Goal: Find specific page/section: Find specific page/section

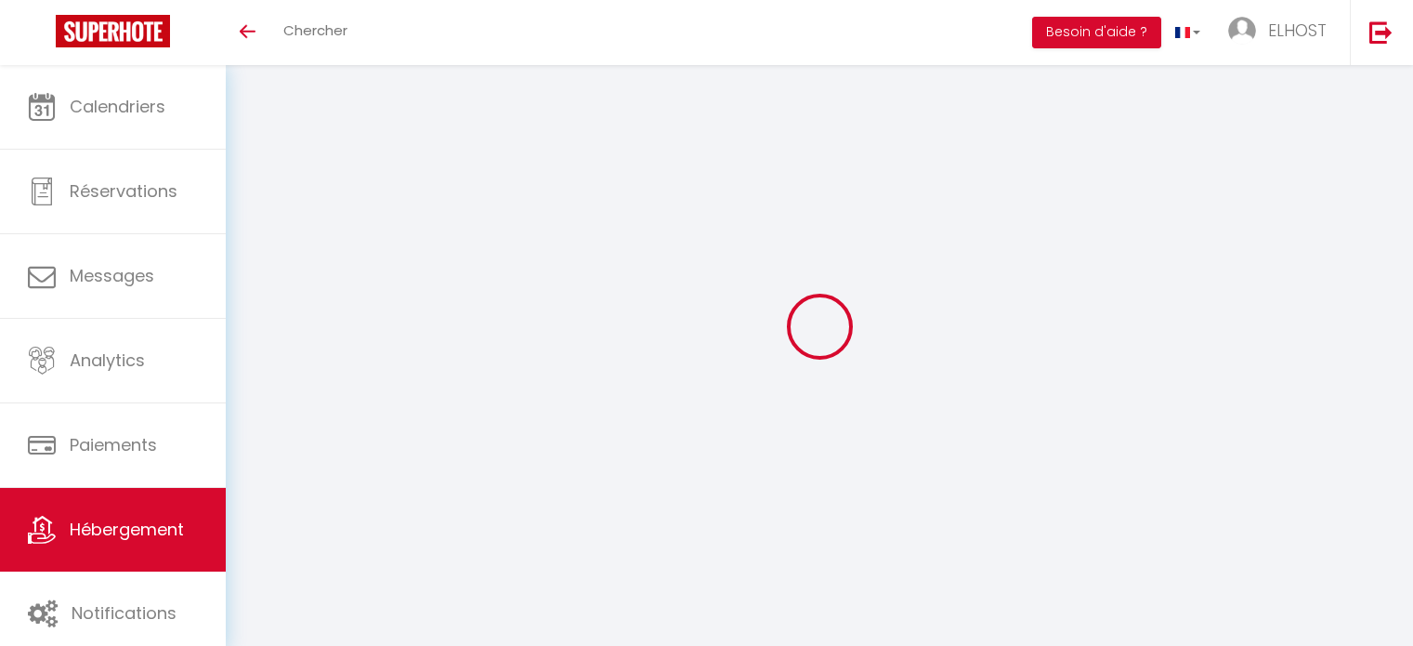
select select "21243-1409485826434458409"
select select "+ 18 %"
select select "+ 10 %"
select select "+ 7 %"
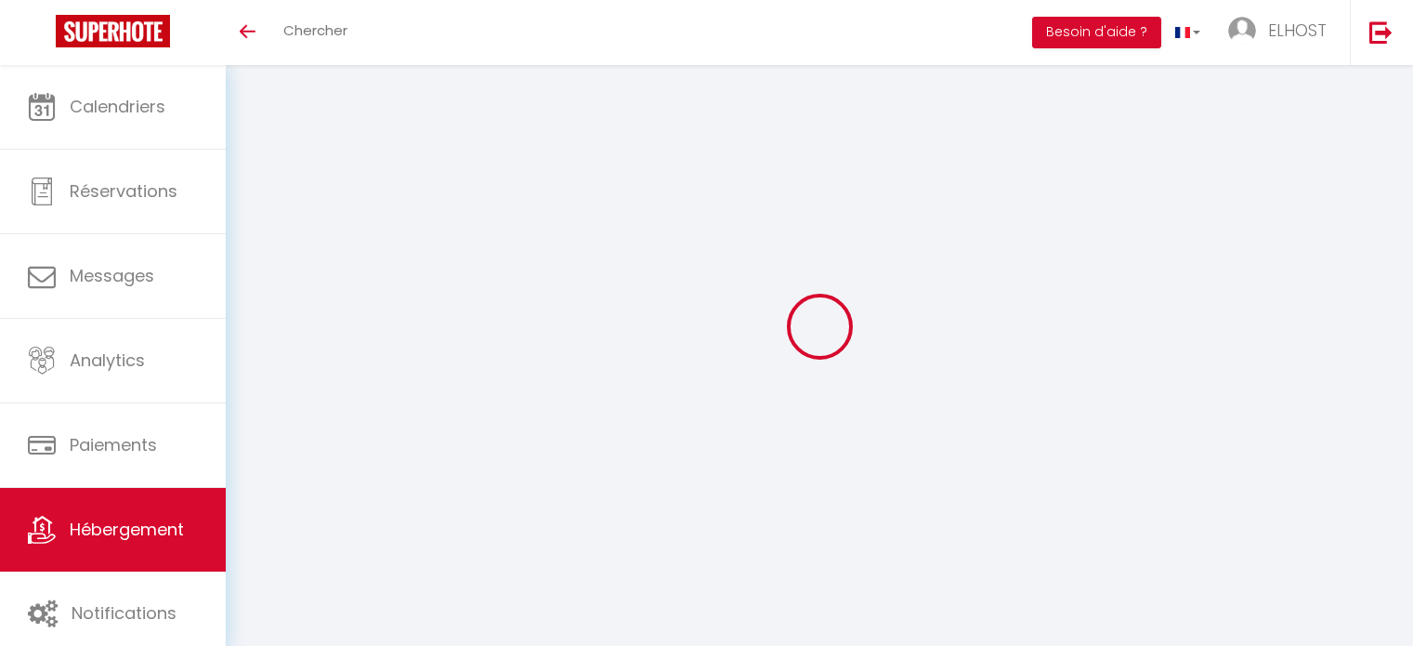
select select "EUR"
select select
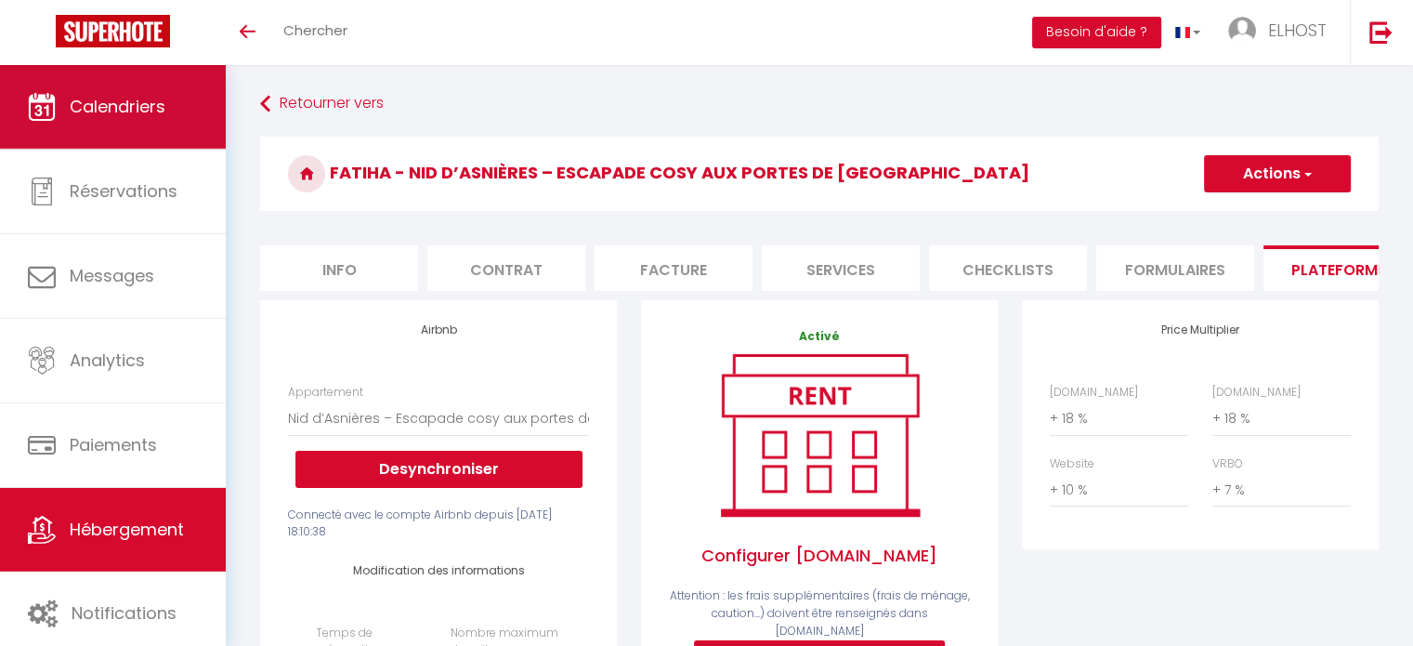
click at [119, 109] on span "Calendriers" at bounding box center [118, 106] width 96 height 23
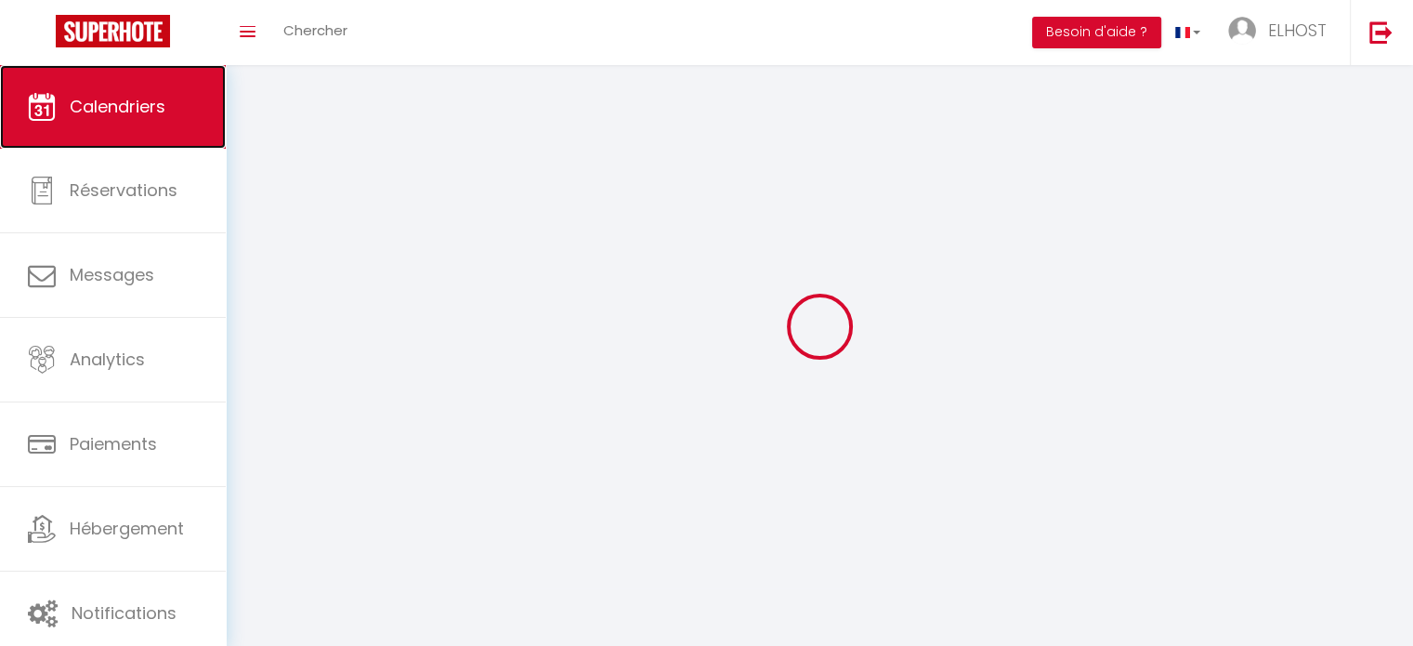
click at [145, 98] on span "Calendriers" at bounding box center [118, 106] width 96 height 23
